Goal: Task Accomplishment & Management: Manage account settings

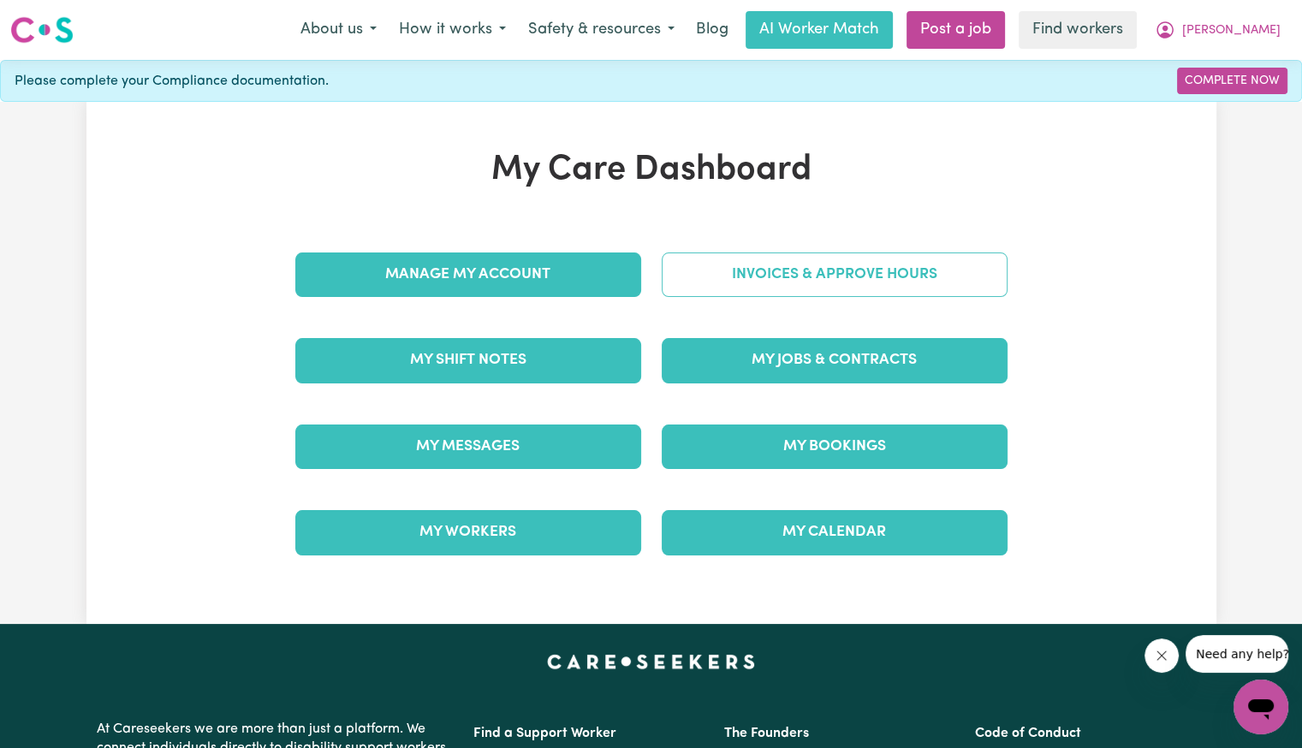
click at [750, 285] on link "Invoices & Approve Hours" at bounding box center [834, 274] width 346 height 44
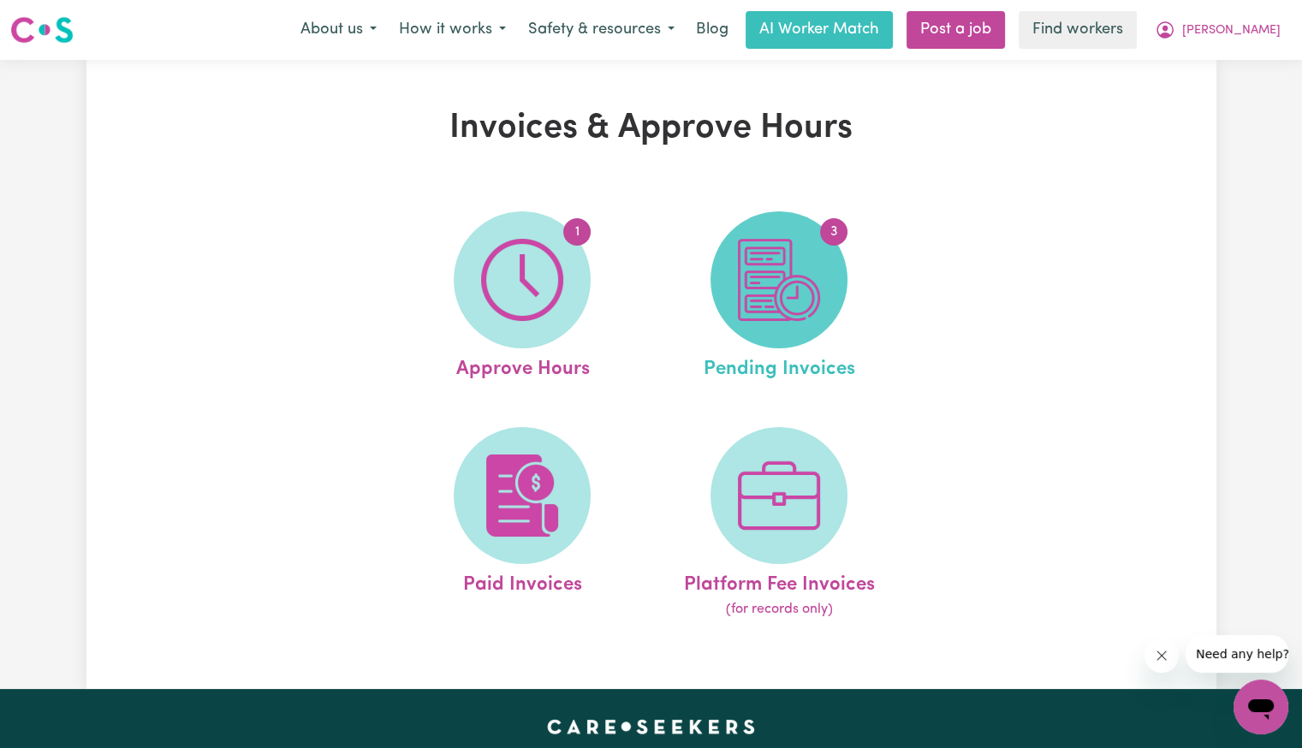
click at [775, 299] on img at bounding box center [779, 280] width 82 height 82
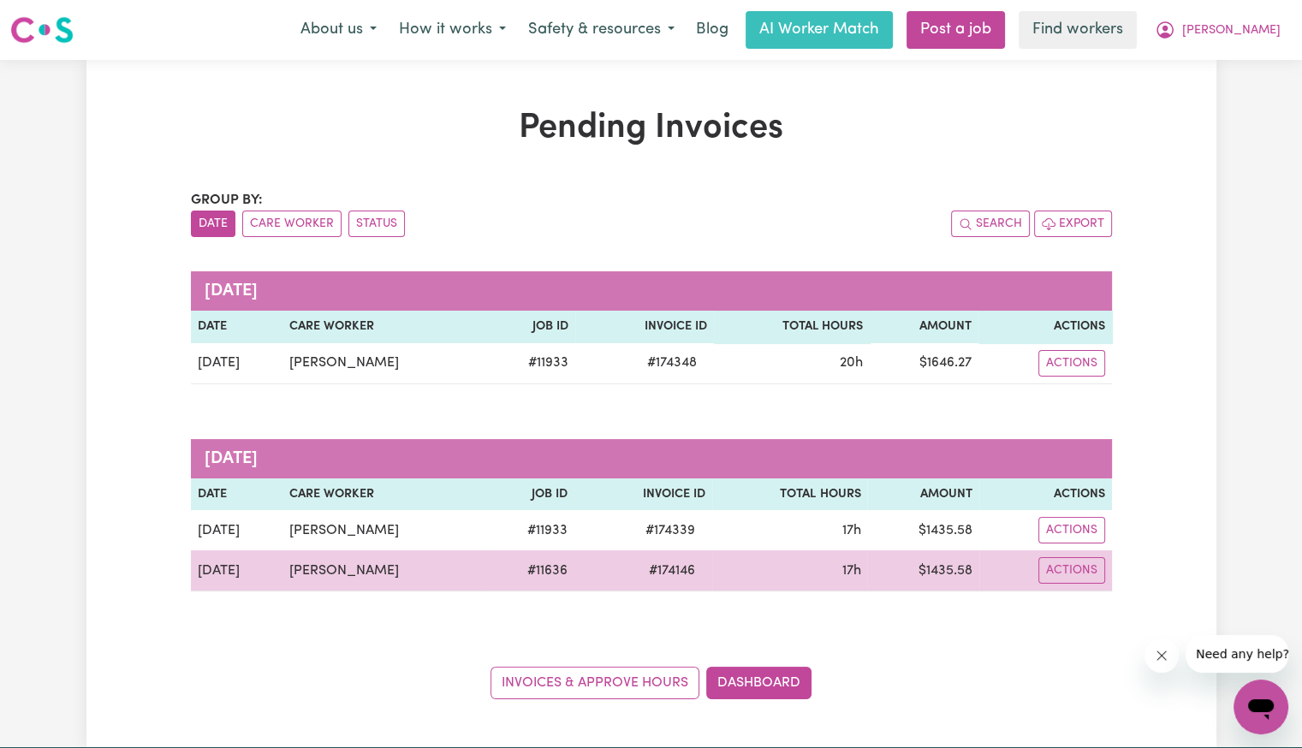
click at [1068, 550] on td "Actions" at bounding box center [1045, 570] width 133 height 41
click at [1080, 570] on button "Actions" at bounding box center [1071, 570] width 67 height 27
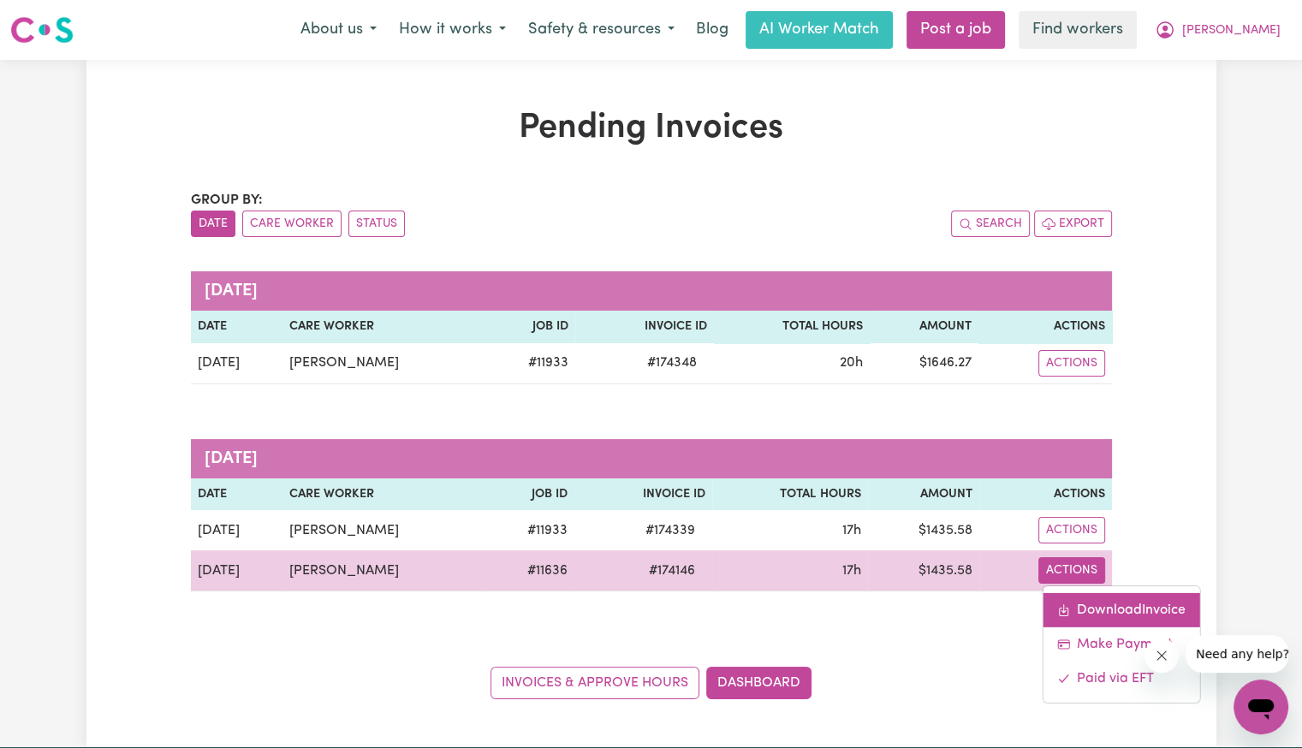
click at [1082, 602] on link "Download Invoice" at bounding box center [1120, 610] width 157 height 34
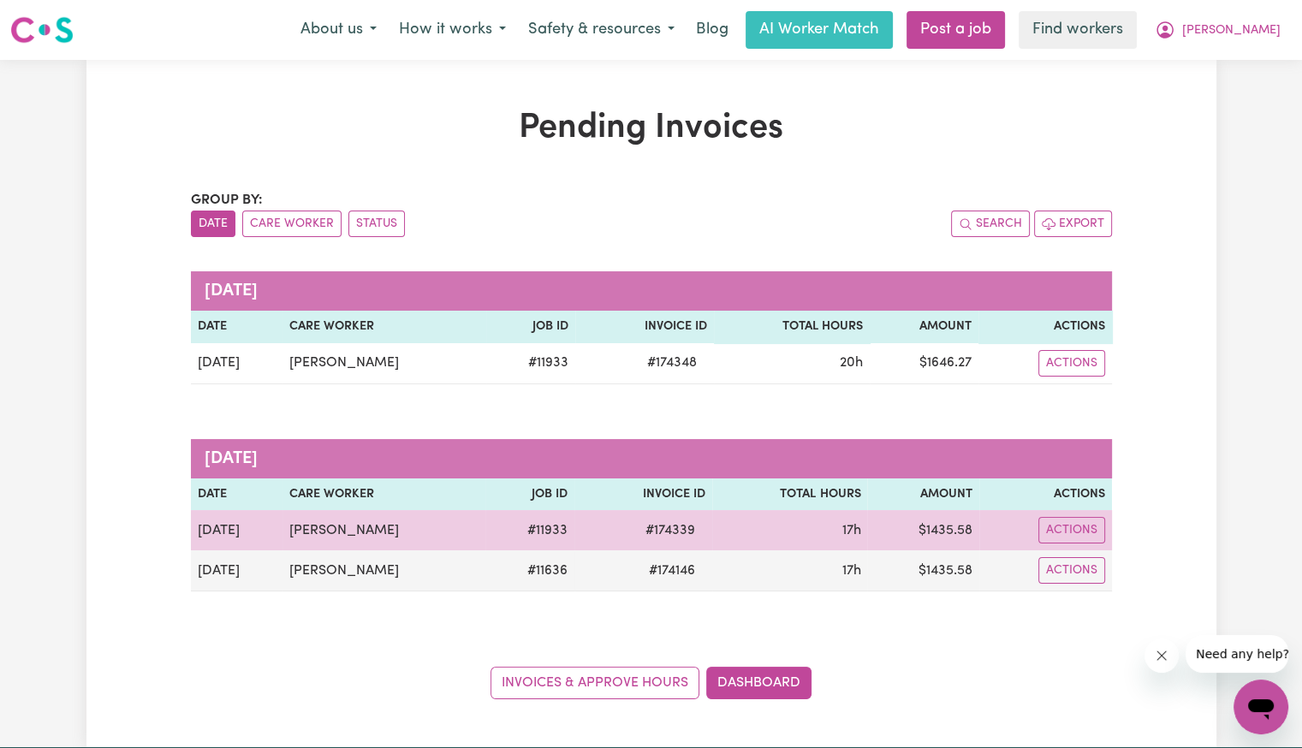
click at [661, 524] on span "# 174339" at bounding box center [670, 530] width 70 height 21
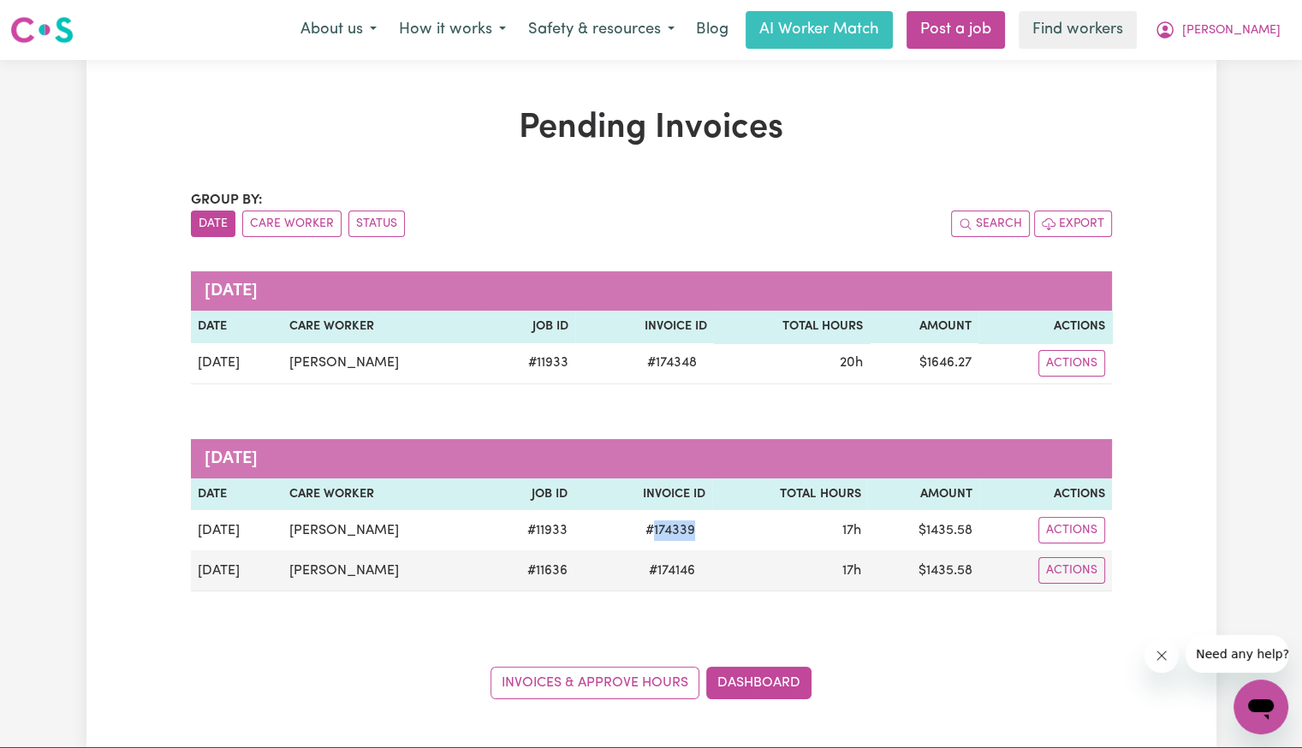
copy span "174339"
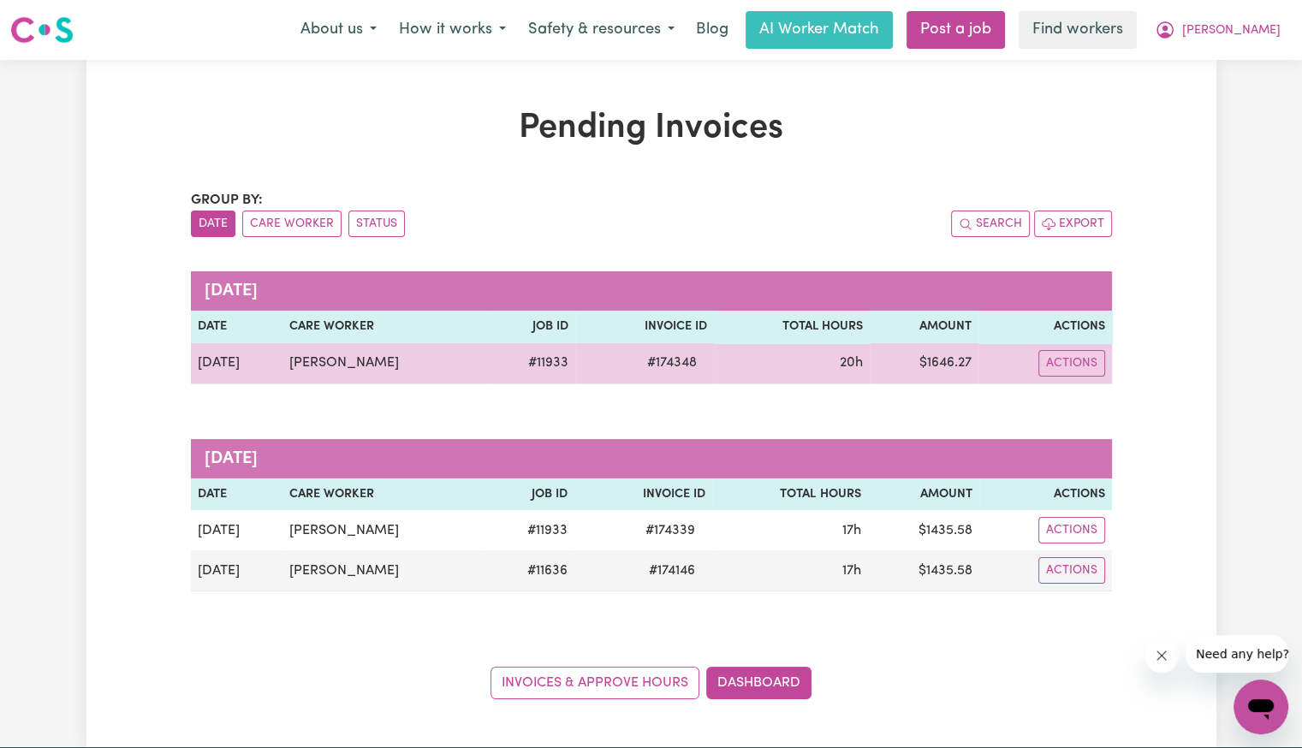
click at [637, 361] on span "# 174348" at bounding box center [672, 363] width 70 height 21
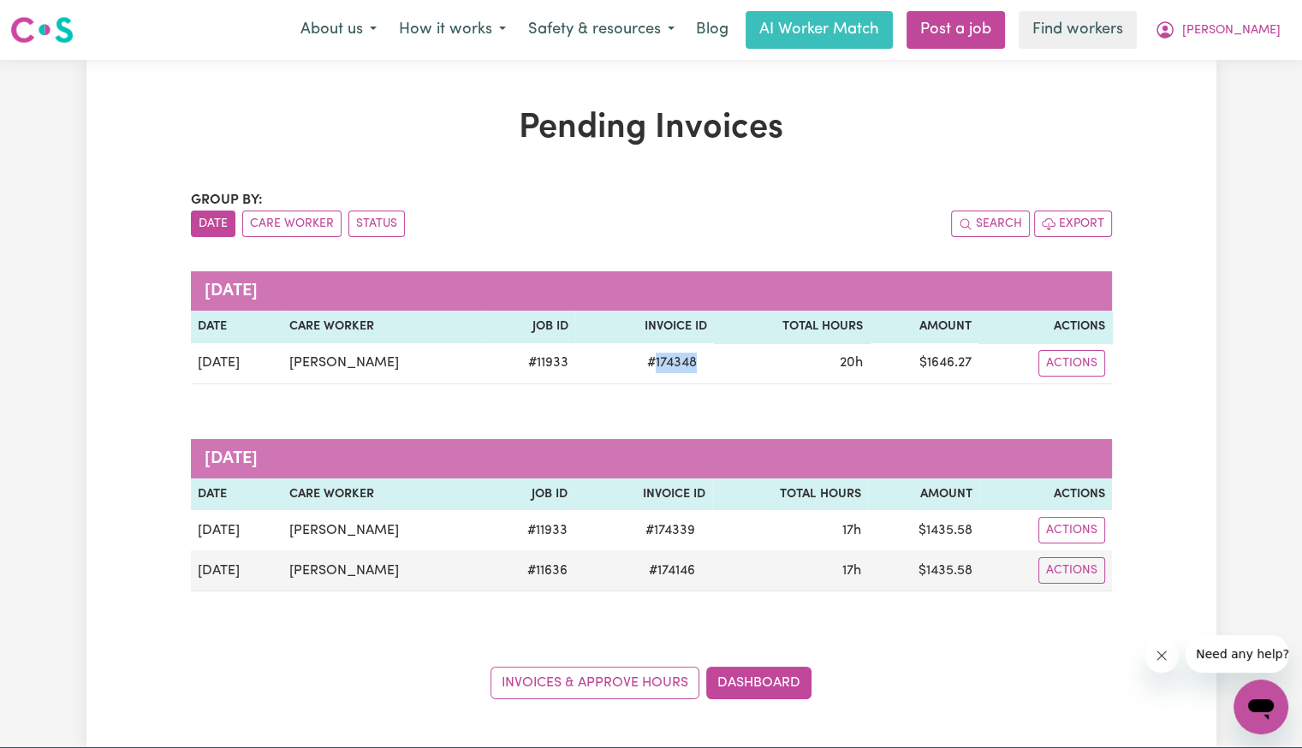
copy span "174348"
click at [1245, 32] on span "[PERSON_NAME]" at bounding box center [1231, 30] width 98 height 19
click at [1225, 95] on link "Logout" at bounding box center [1222, 98] width 135 height 33
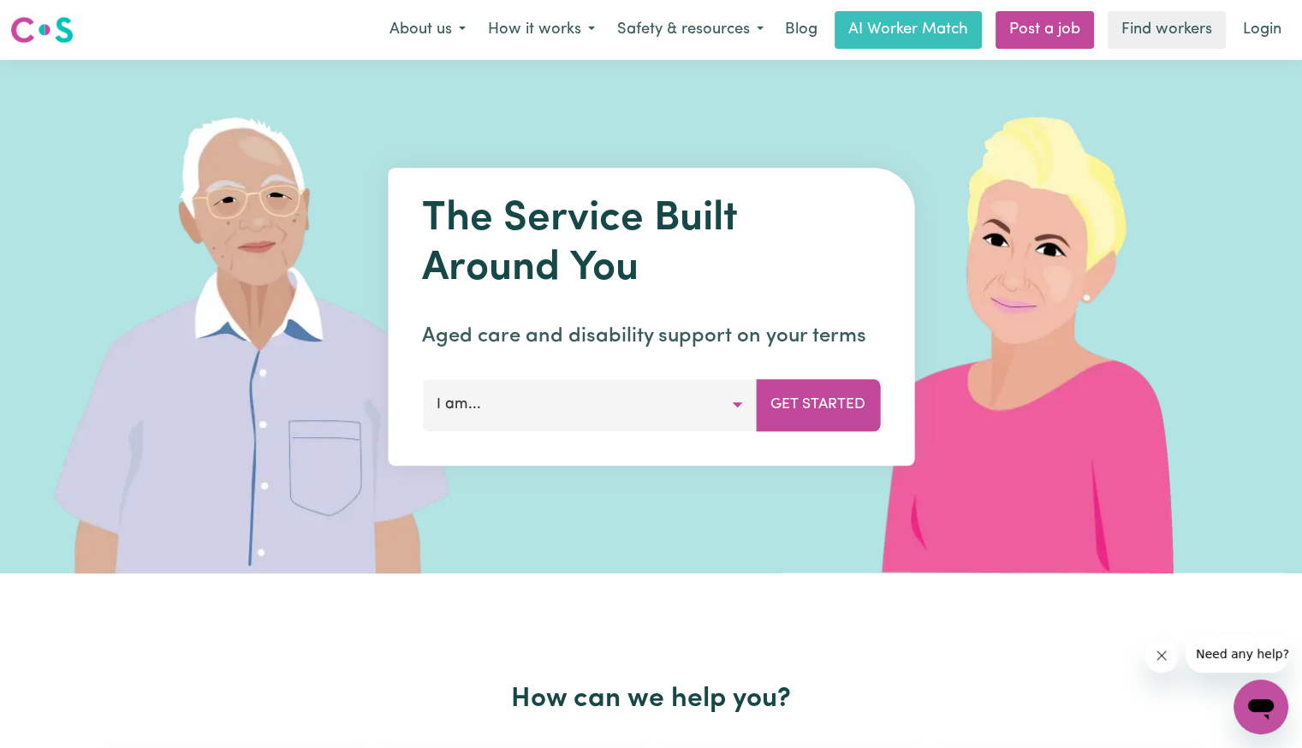
click at [1241, 38] on link "Login" at bounding box center [1261, 30] width 59 height 38
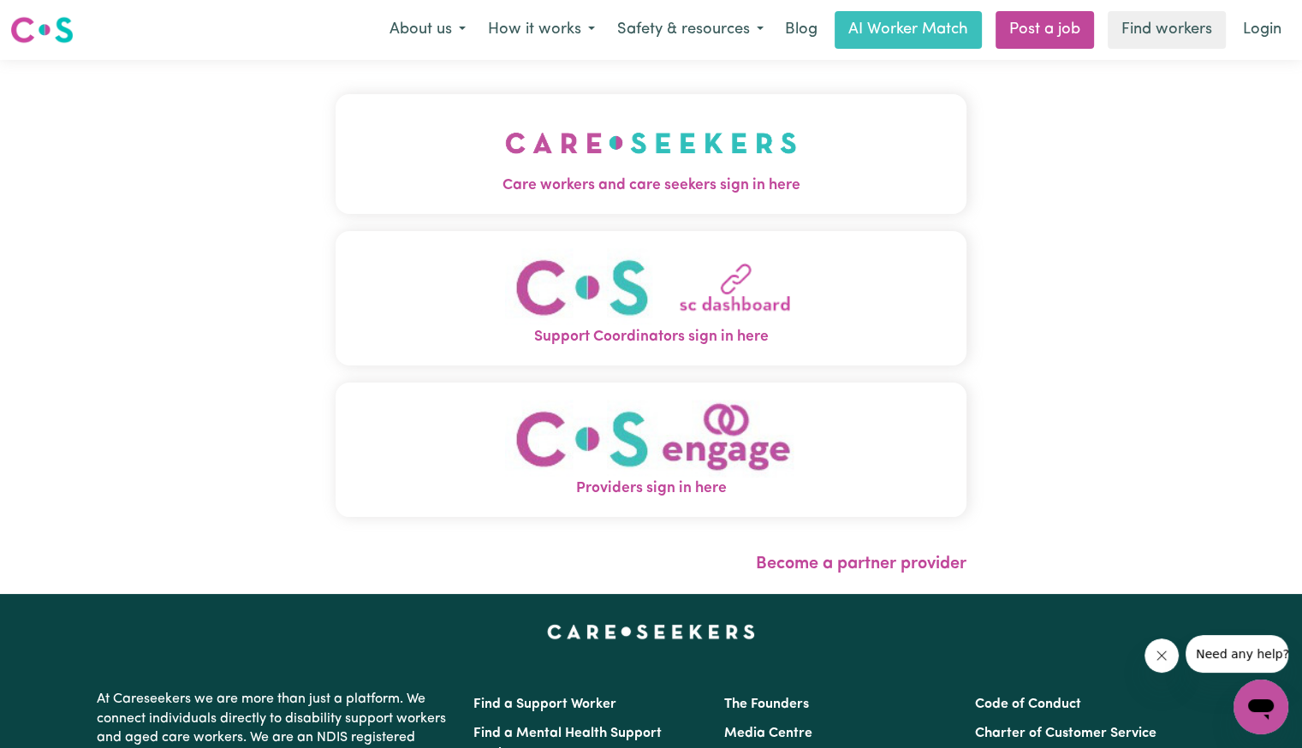
drag, startPoint x: 637, startPoint y: 136, endPoint x: 630, endPoint y: 146, distance: 12.3
click at [637, 136] on img "Care workers and care seekers sign in here" at bounding box center [651, 142] width 292 height 63
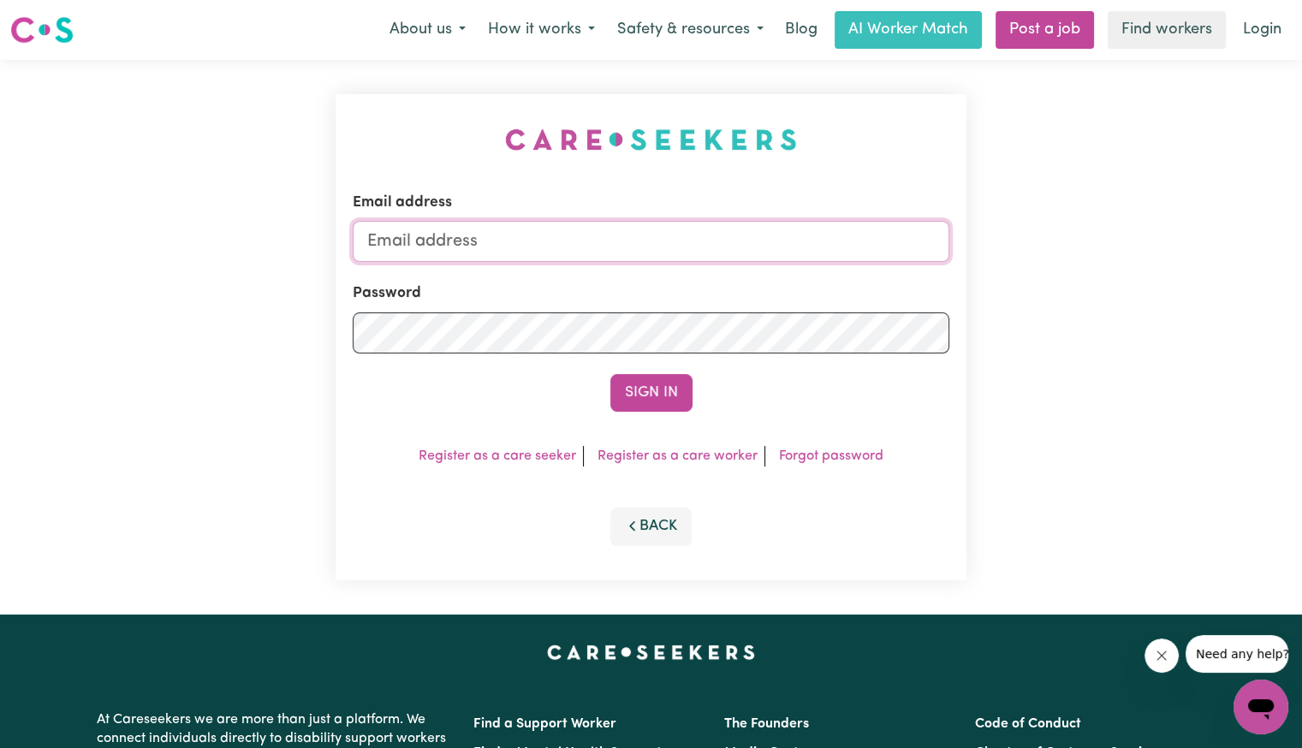
click at [606, 228] on input "Email address" at bounding box center [651, 241] width 596 height 41
type input "[EMAIL_ADDRESS][PERSON_NAME][PERSON_NAME][DOMAIN_NAME]"
click at [610, 374] on button "Sign In" at bounding box center [651, 393] width 82 height 38
